Goal: Task Accomplishment & Management: Manage account settings

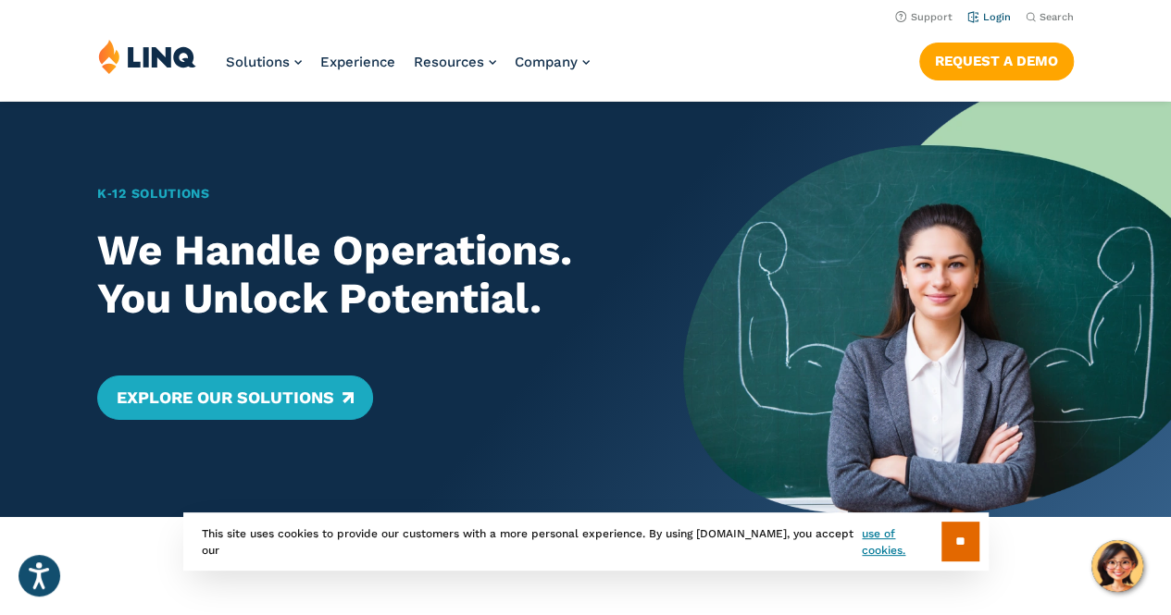
click at [995, 16] on link "Login" at bounding box center [988, 17] width 43 height 12
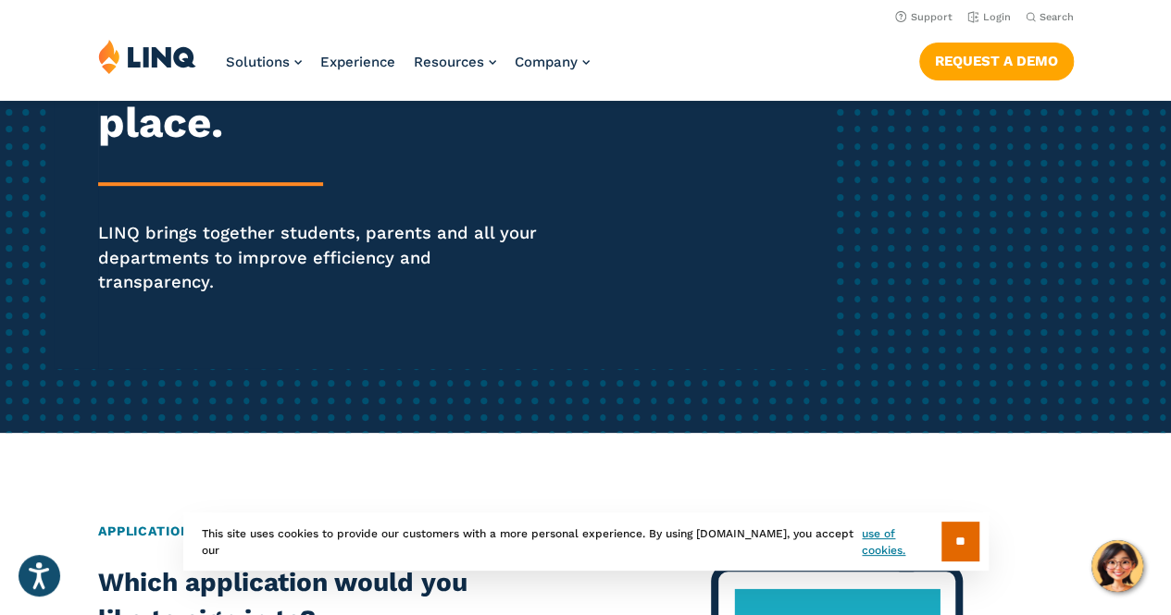
scroll to position [316, 0]
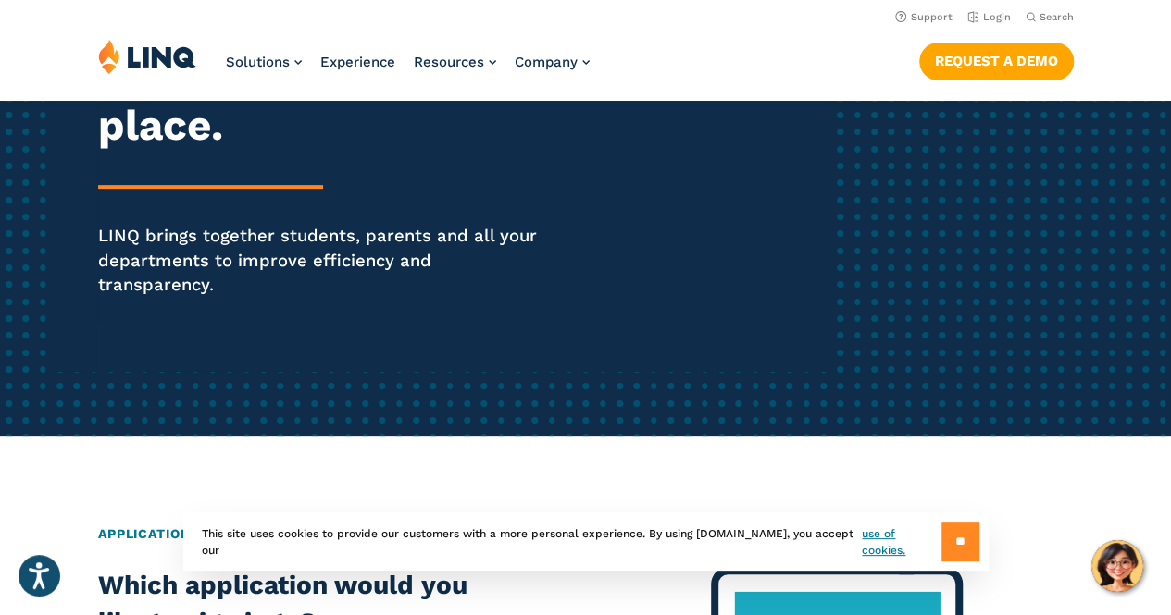
click at [943, 529] on input "**" at bounding box center [960, 542] width 38 height 40
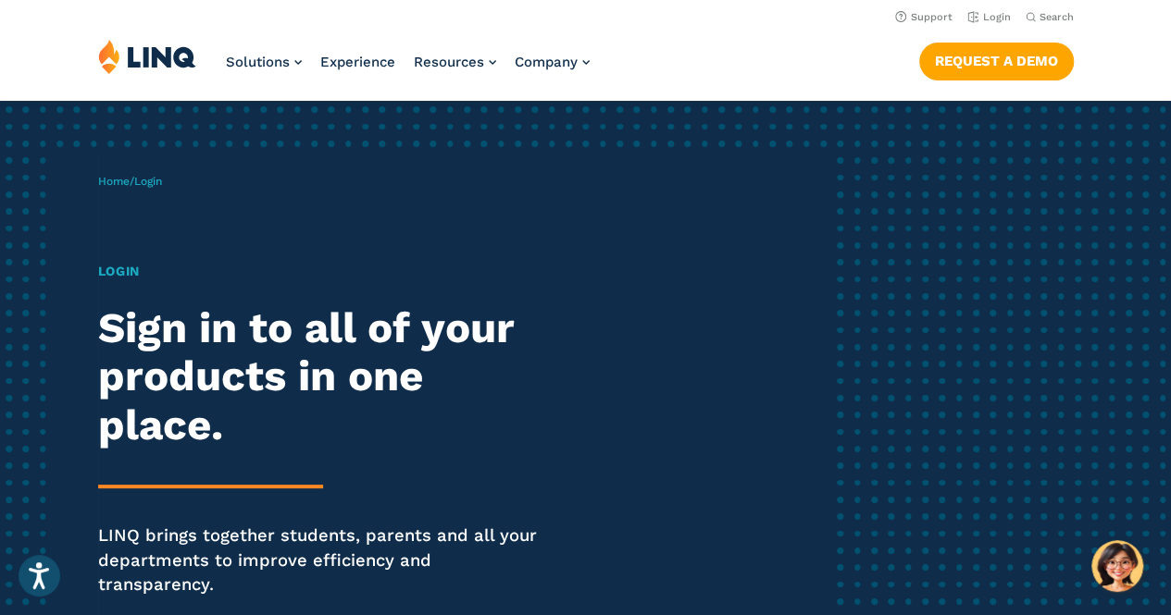
scroll to position [0, 0]
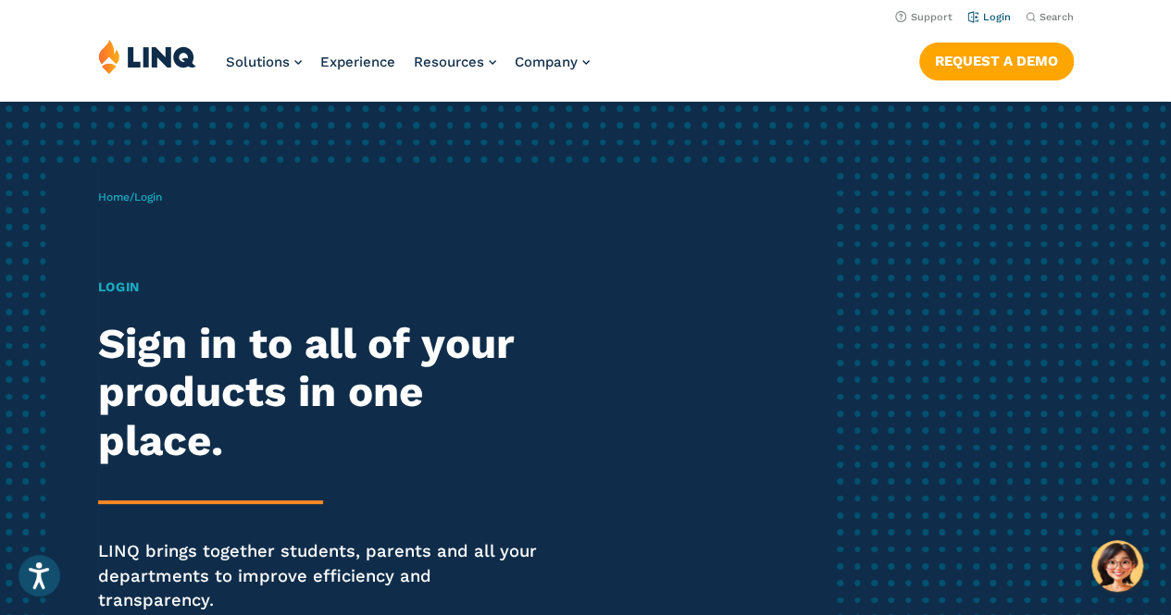
click at [994, 17] on link "Login" at bounding box center [988, 17] width 43 height 12
click at [119, 249] on div "Home / Login Login Sign in to all of your products in one place. LINQ brings to…" at bounding box center [464, 427] width 732 height 520
click at [210, 241] on div "Home / Login Login Sign in to all of your products in one place. LINQ brings to…" at bounding box center [464, 427] width 732 height 520
